Goal: Task Accomplishment & Management: Use online tool/utility

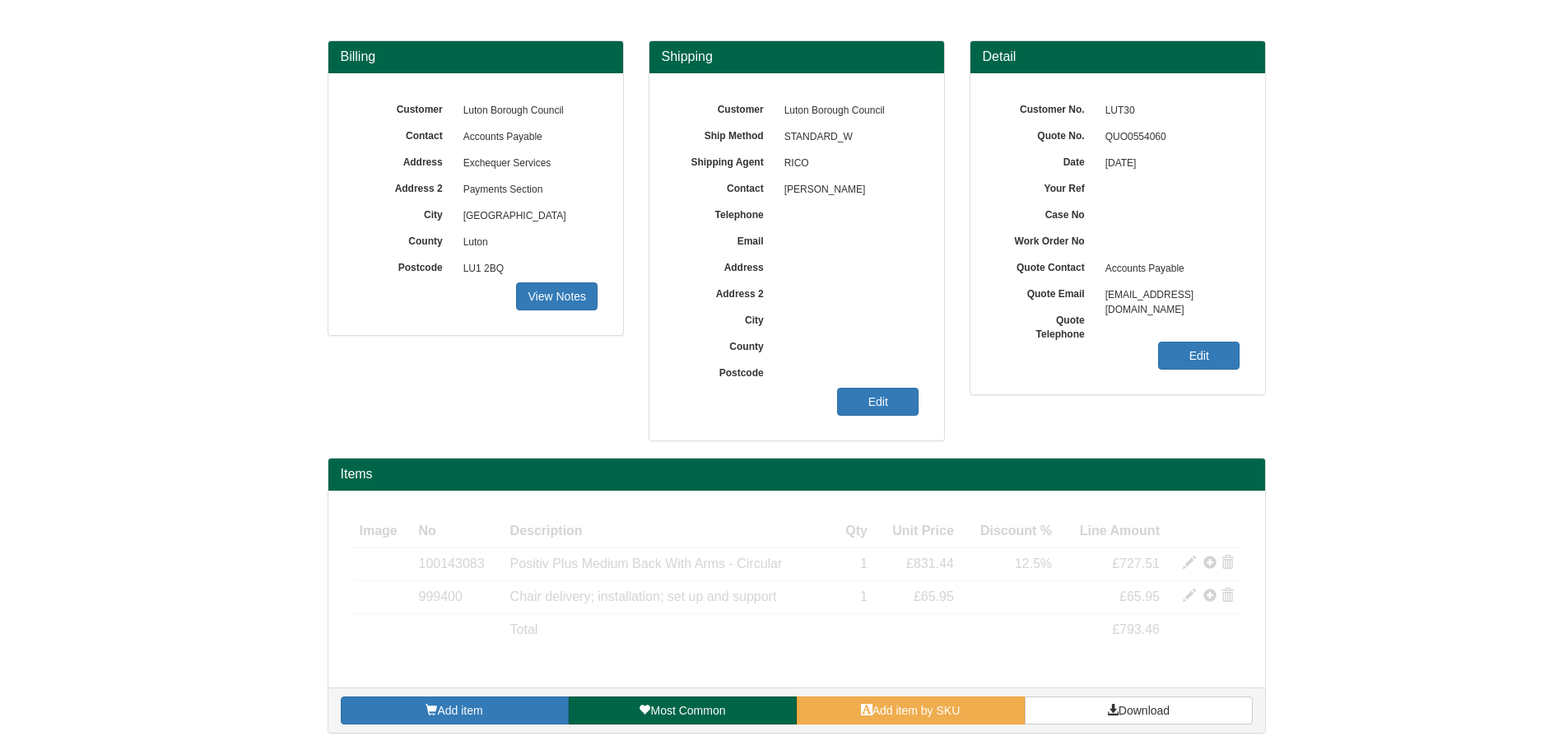
scroll to position [118, 0]
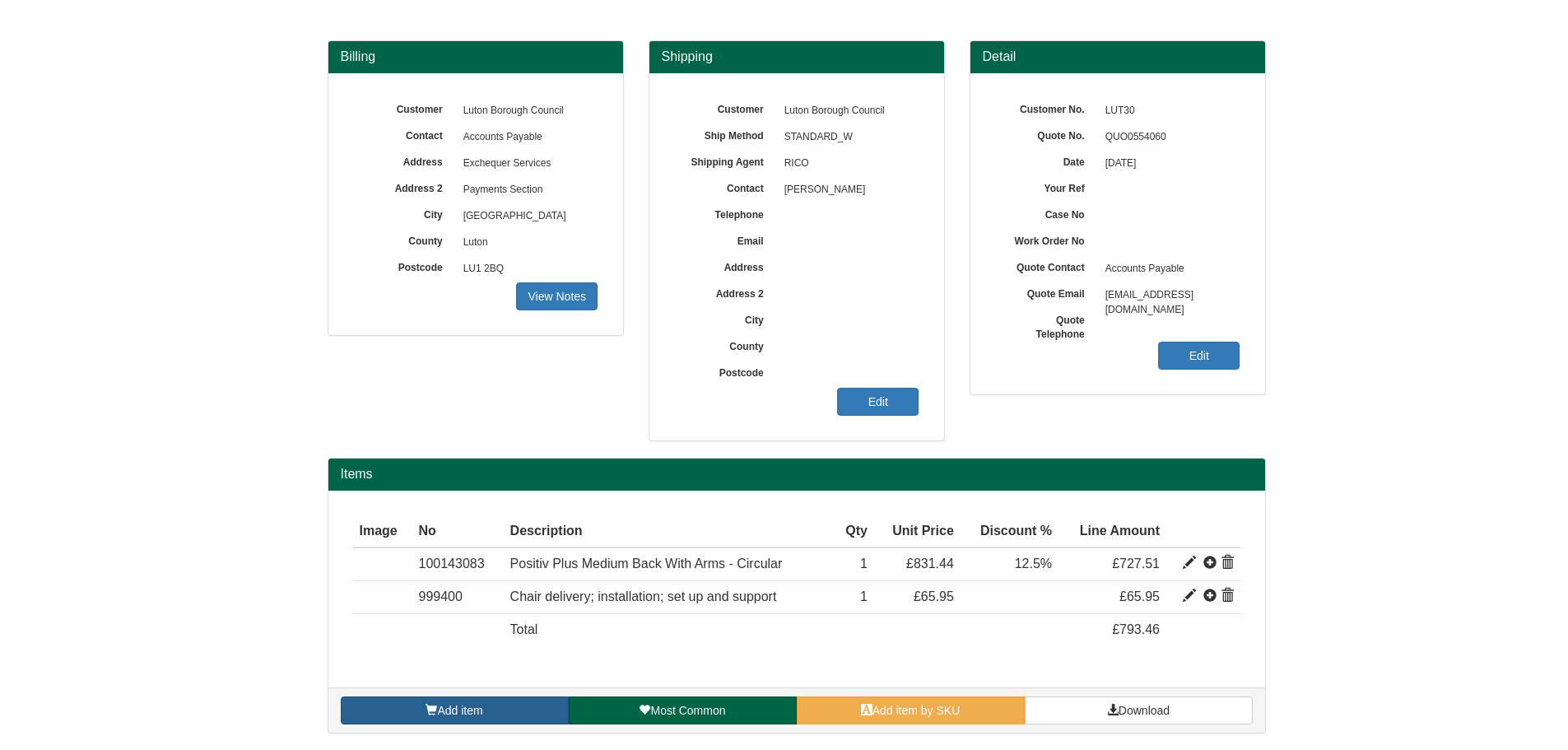
click at [513, 704] on link "Add item" at bounding box center [455, 710] width 228 height 28
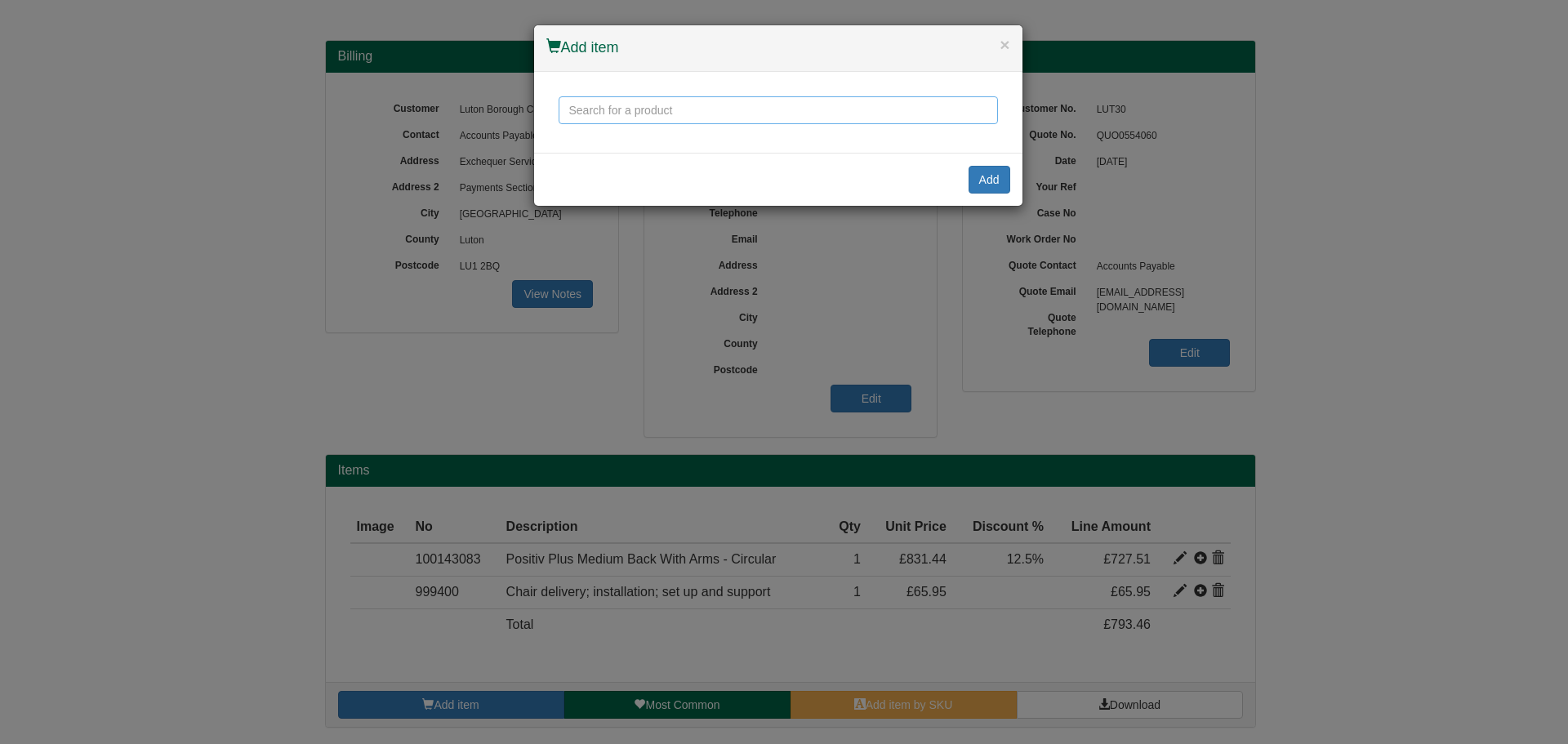
click at [691, 117] on input "text" at bounding box center [778, 110] width 439 height 28
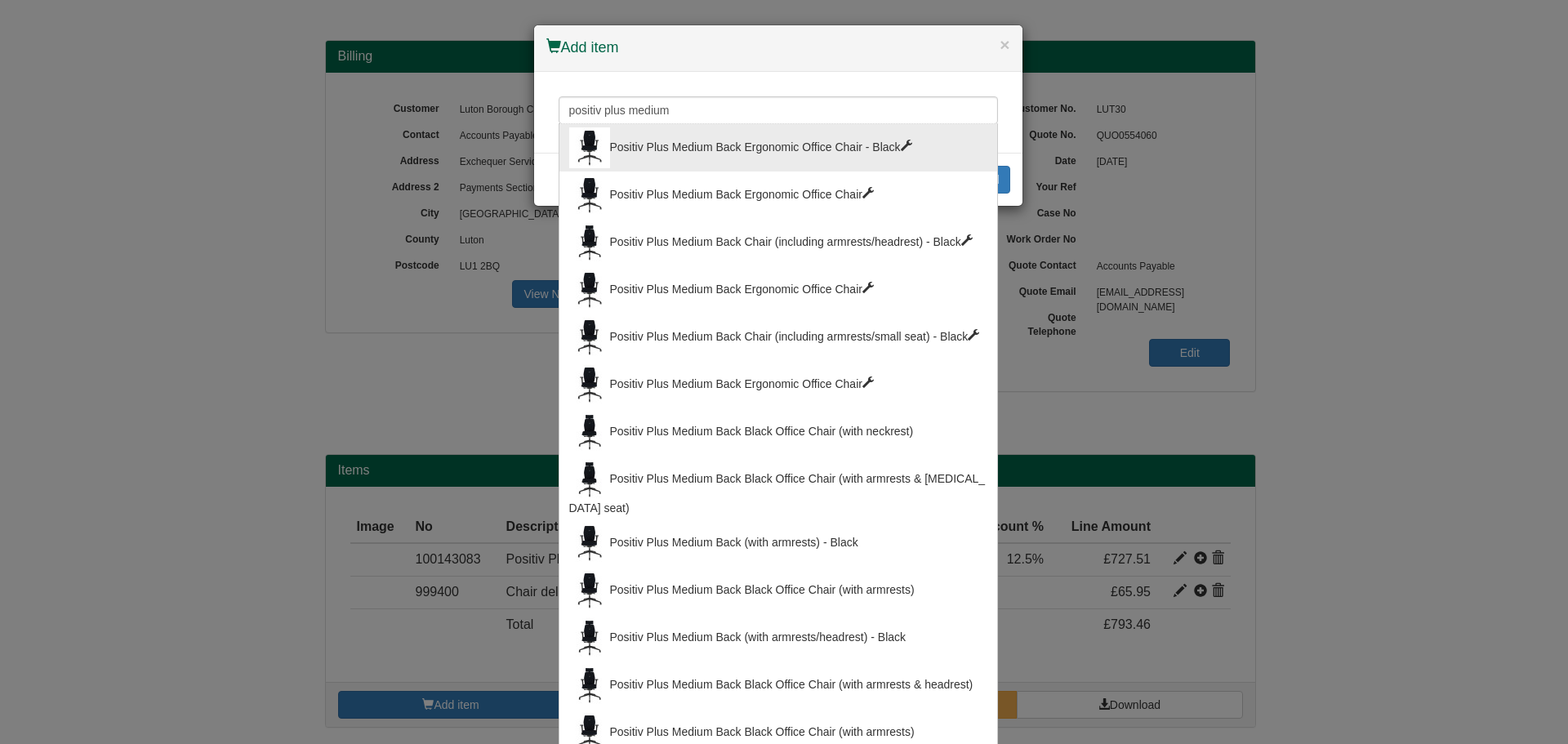
click at [698, 147] on div "Positiv Plus Medium Back Ergonomic Office Chair - Black" at bounding box center [778, 148] width 418 height 41
type input "Positiv Plus Medium Back Ergonomic Office Chair - Black"
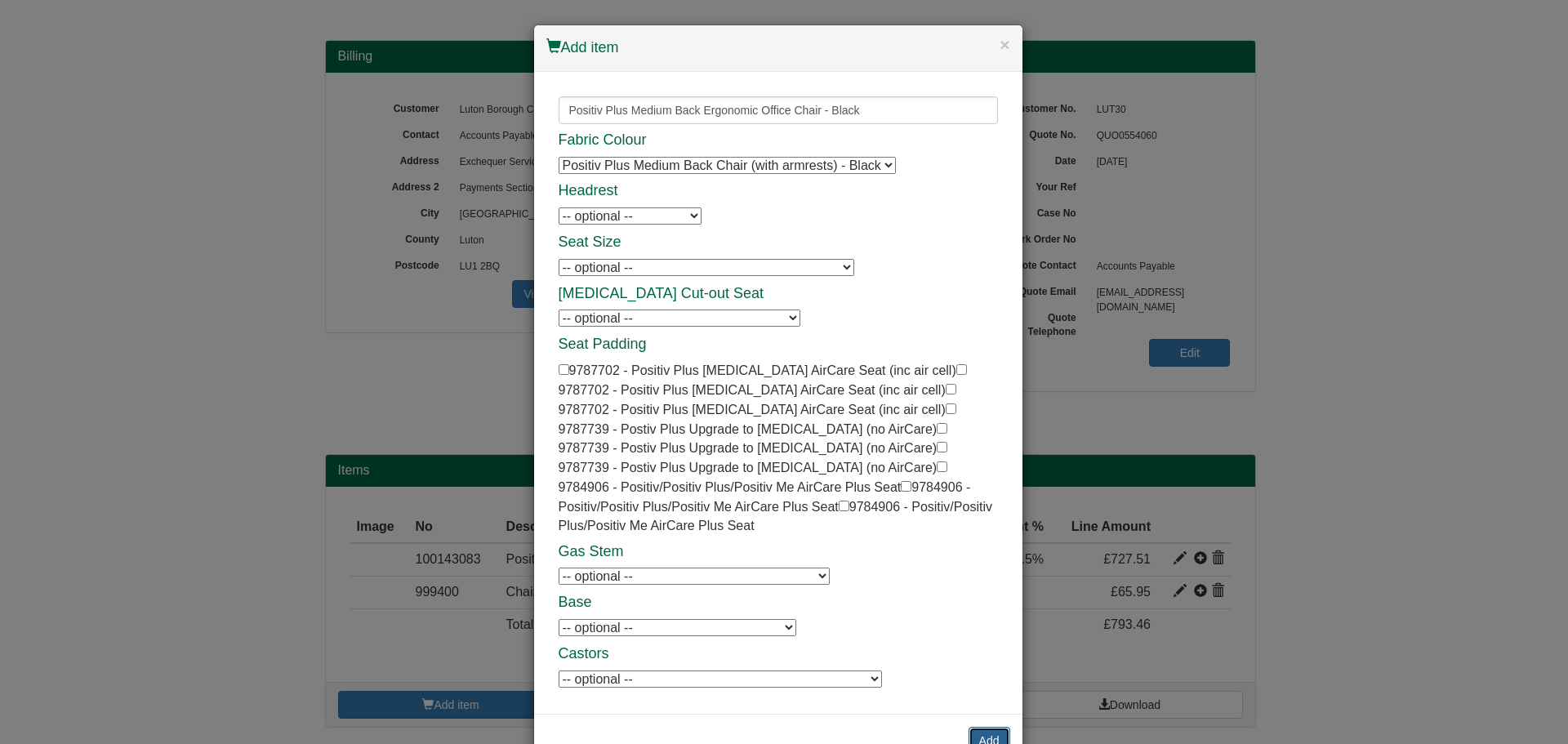
click at [974, 728] on button "Add" at bounding box center [989, 740] width 41 height 28
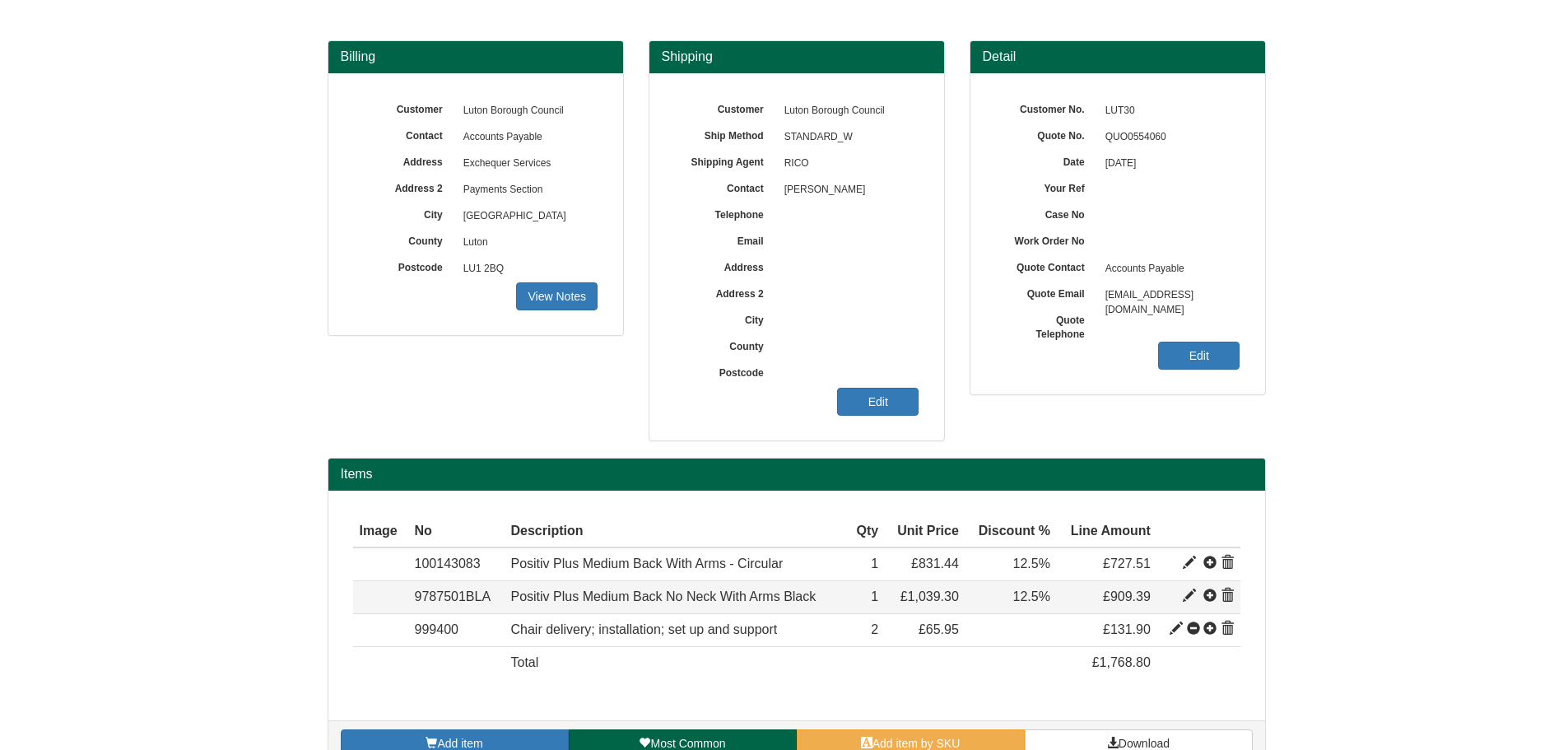
click at [1186, 598] on span at bounding box center [1189, 596] width 14 height 14
type input "Positiv Plus Medium Back No Neck With Arms Black"
type input "Bondai FR Black 8033"
type input "275.12"
type input "1039.30"
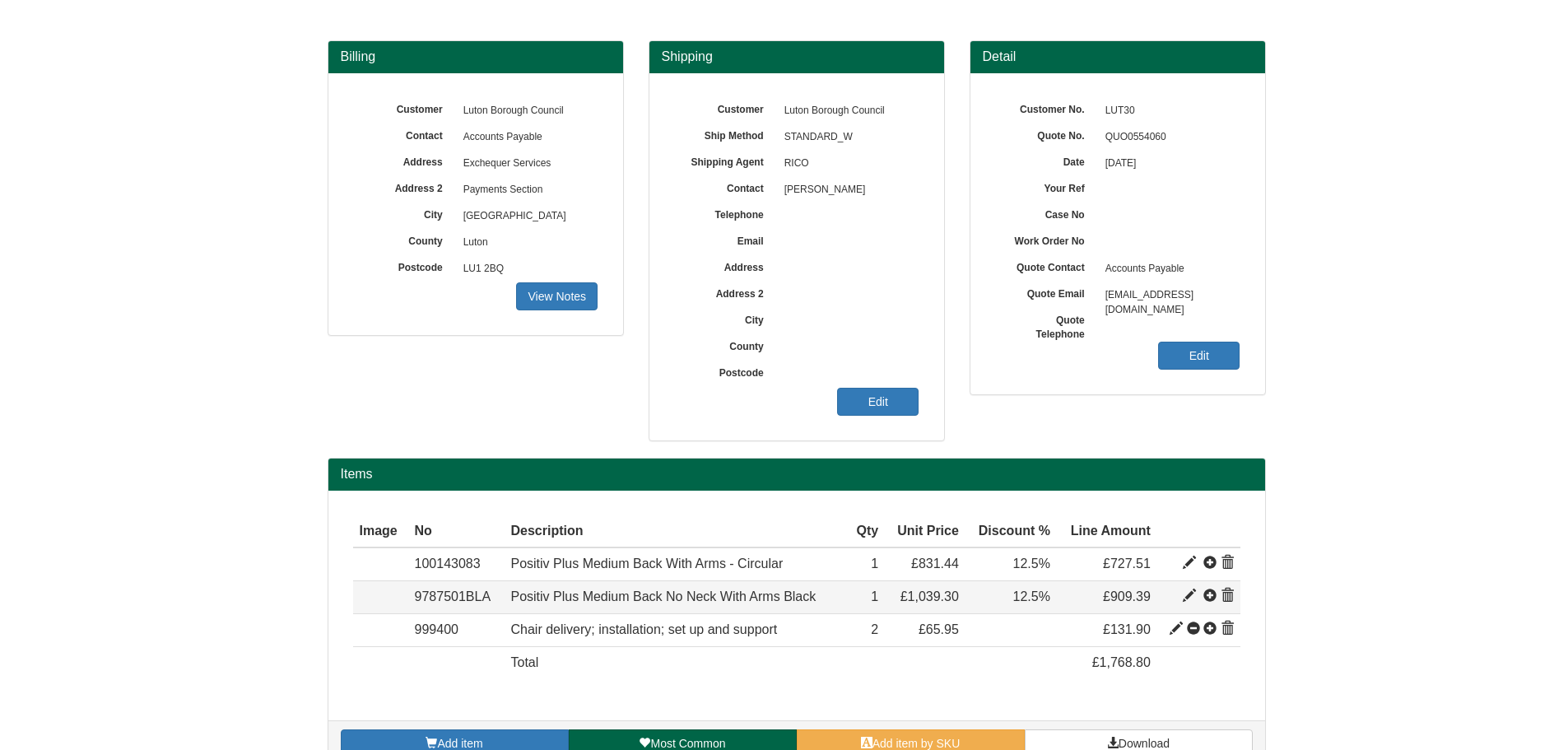
type input "1039.30"
type input "1"
type input "12.50"
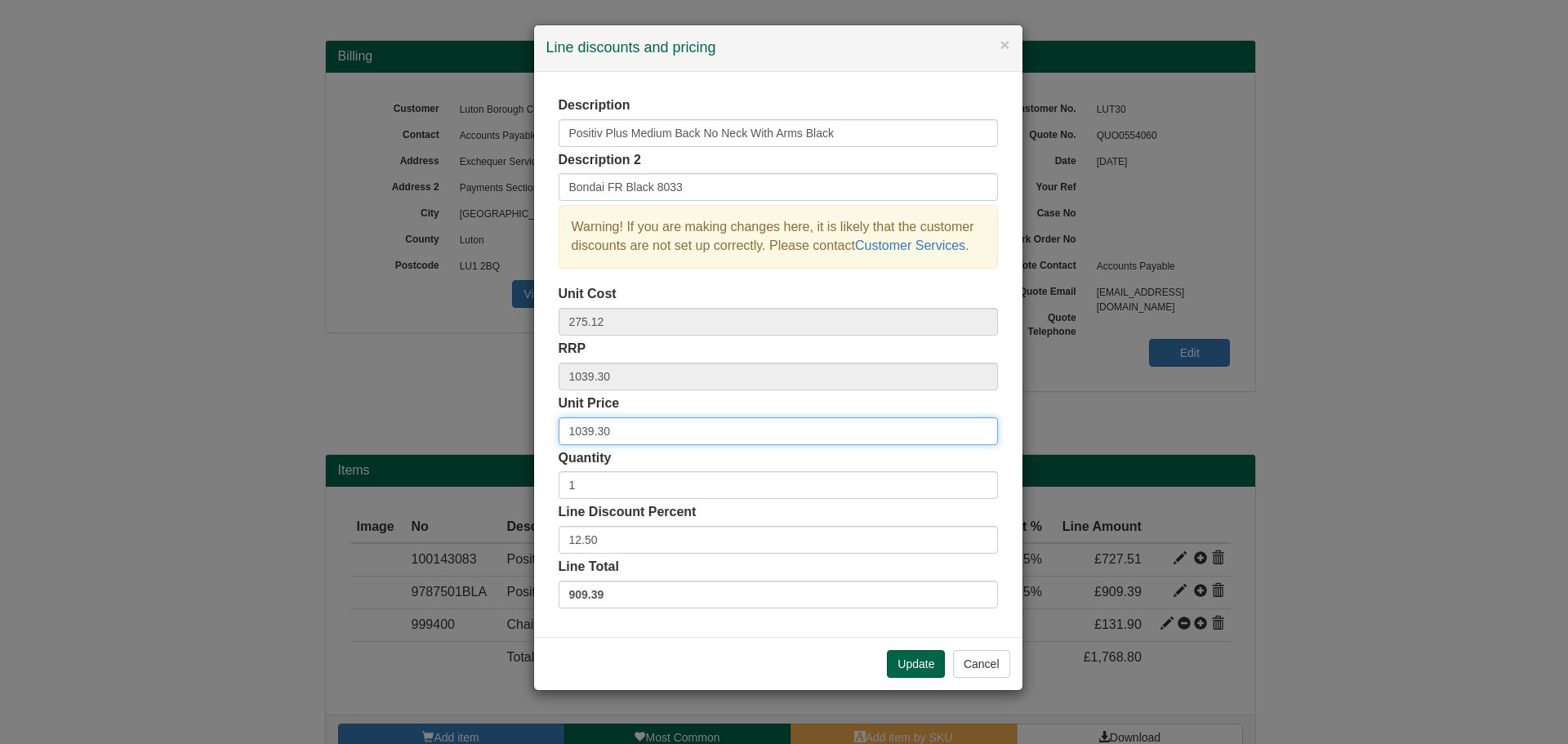
drag, startPoint x: 621, startPoint y: 434, endPoint x: 459, endPoint y: 424, distance: 162.3
click at [459, 425] on div "× Line discounts and pricing Description Positiv Plus Medium Back No Neck With …" at bounding box center [784, 372] width 1568 height 744
type input "727.51"
drag, startPoint x: 632, startPoint y: 596, endPoint x: 534, endPoint y: 590, distance: 98.2
click at [535, 590] on div "Description Positiv Plus Medium Back No Neck With Arms Black Description 2 Bond…" at bounding box center [778, 355] width 489 height 566
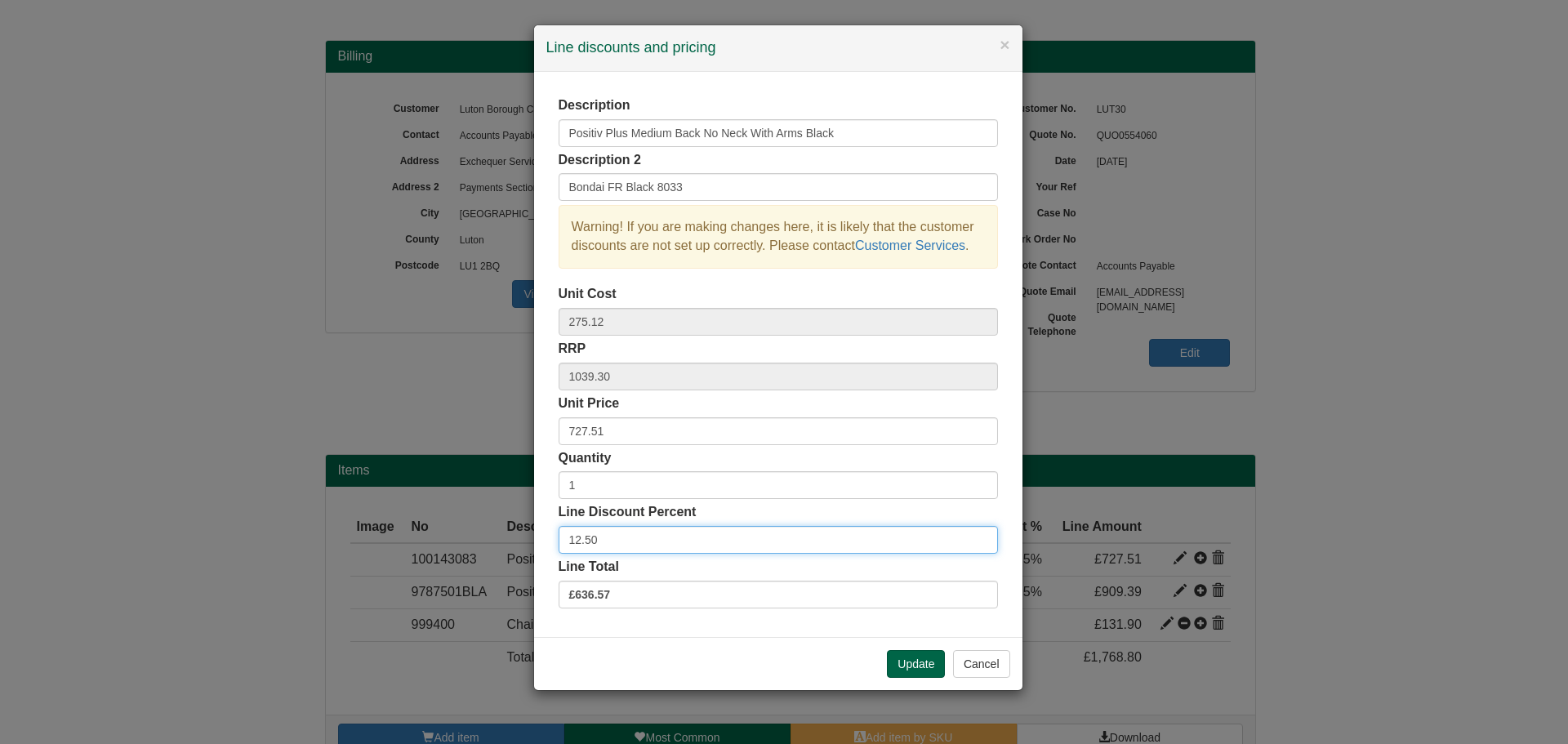
drag, startPoint x: 609, startPoint y: 544, endPoint x: 459, endPoint y: 533, distance: 150.4
click at [459, 533] on div "× Line discounts and pricing Description Positiv Plus Medium Back No Neck With …" at bounding box center [784, 372] width 1568 height 744
type input "0"
click at [923, 664] on button "Update" at bounding box center [915, 663] width 58 height 28
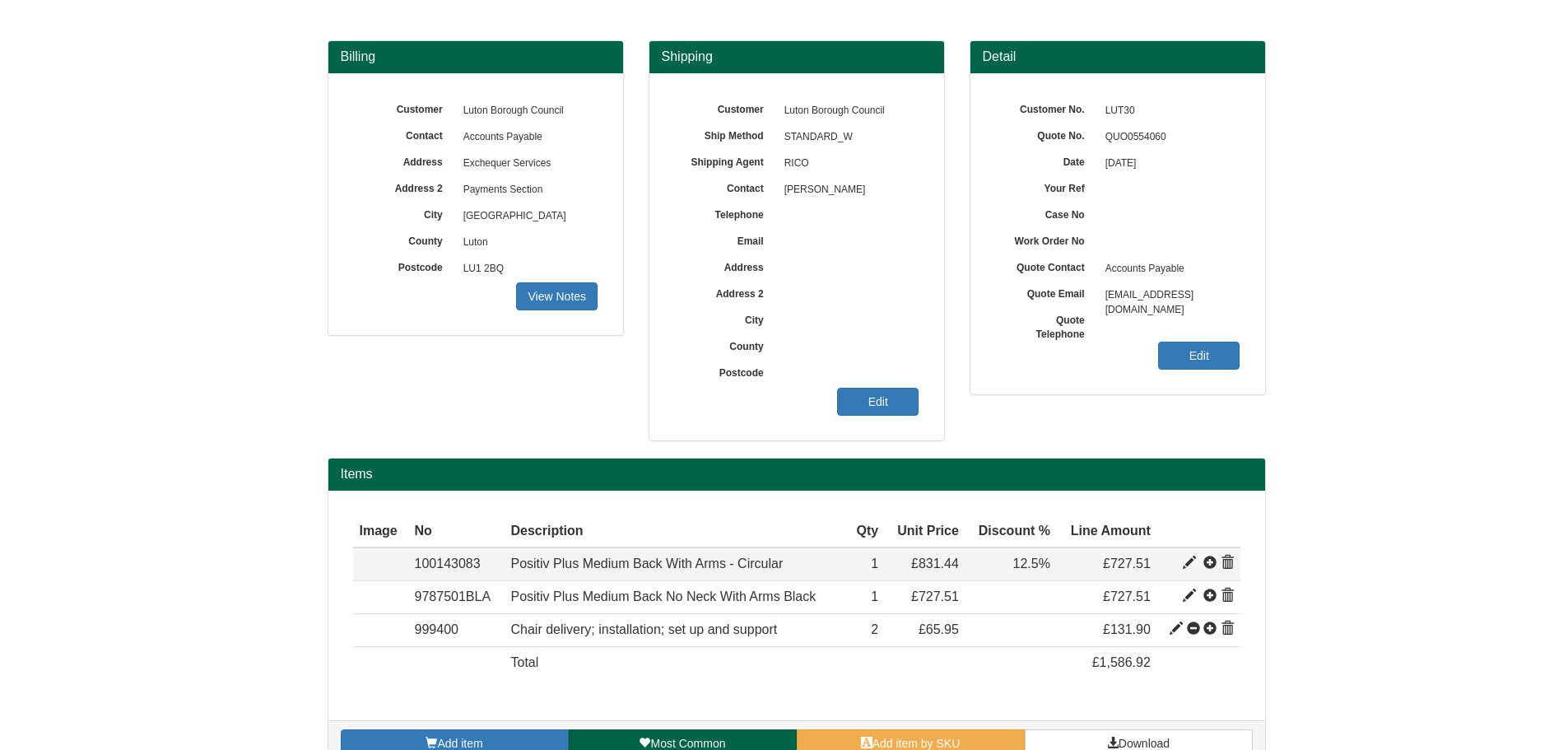
click at [1232, 565] on span at bounding box center [1228, 563] width 14 height 14
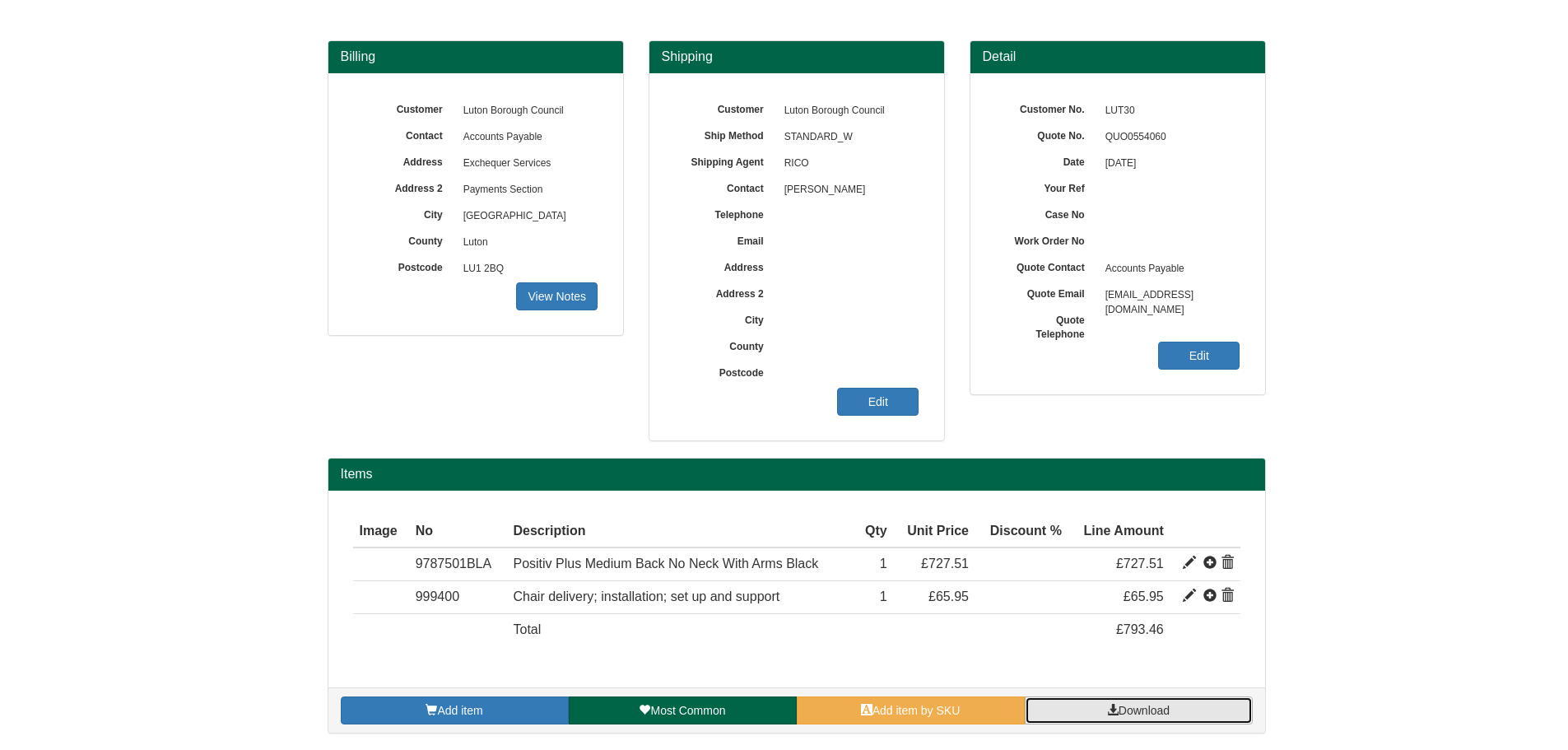
click at [1191, 712] on link "Download" at bounding box center [1139, 710] width 228 height 28
